Goal: Information Seeking & Learning: Learn about a topic

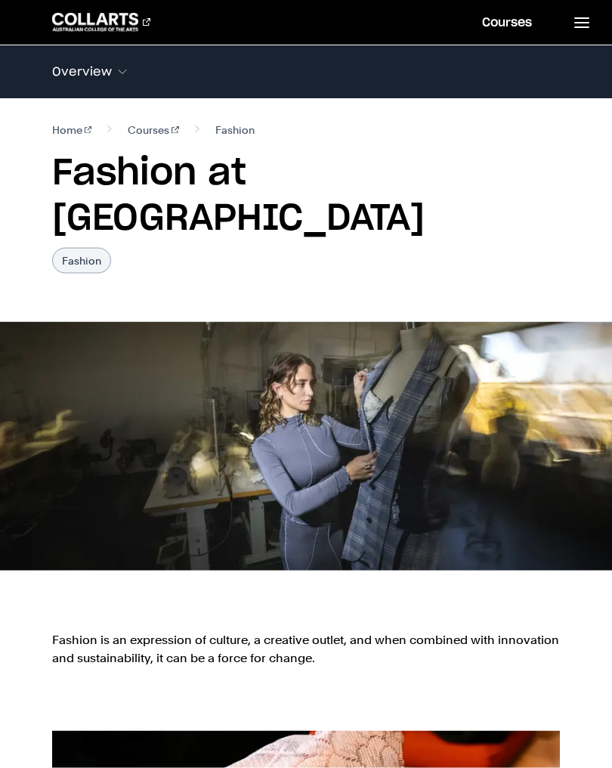
scroll to position [2, 0]
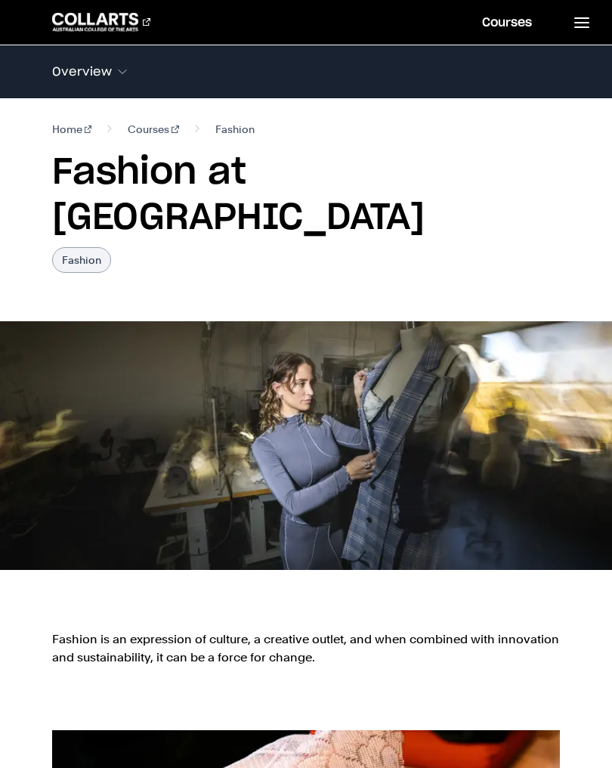
click at [503, 425] on img at bounding box center [306, 445] width 612 height 249
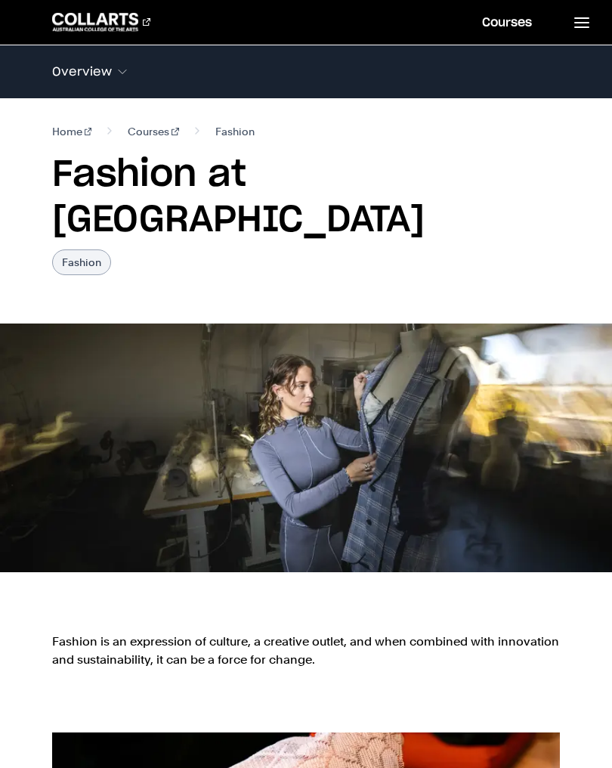
click at [86, 18] on 1 "Go to homepage" at bounding box center [95, 22] width 86 height 18
click at [582, 41] on link at bounding box center [581, 22] width 62 height 45
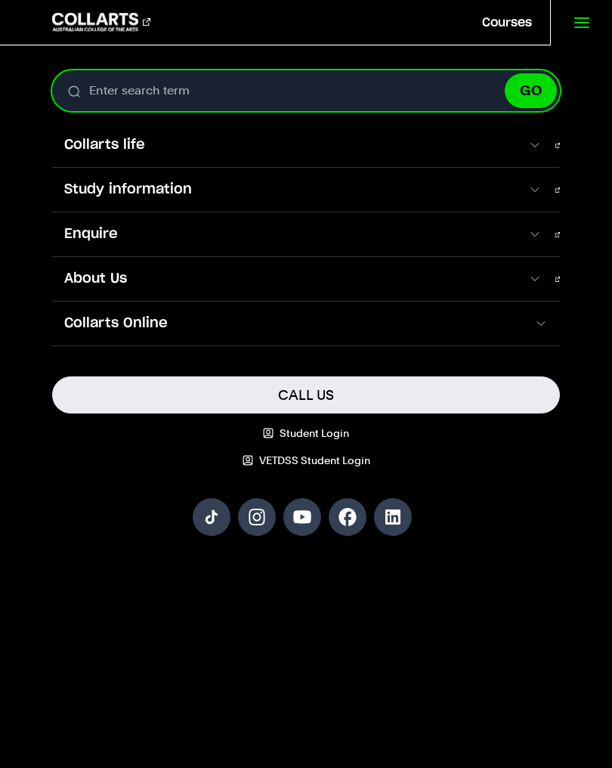
click at [544, 108] on input "Enter search term" at bounding box center [306, 90] width 508 height 41
